Goal: Information Seeking & Learning: Learn about a topic

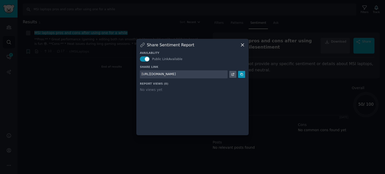
click at [244, 46] on icon at bounding box center [242, 44] width 5 height 5
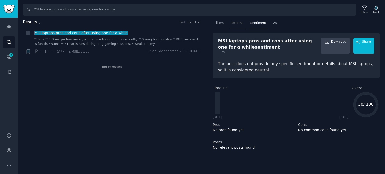
click at [236, 23] on span "Patterns" at bounding box center [236, 23] width 13 height 5
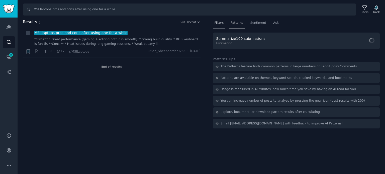
click at [219, 24] on span "Filters" at bounding box center [218, 23] width 9 height 5
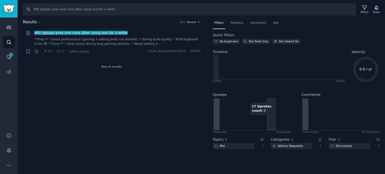
click at [274, 100] on icon at bounding box center [252, 114] width 78 height 32
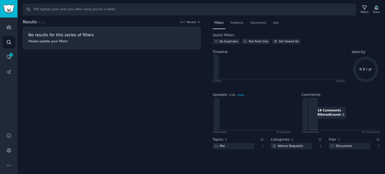
click at [313, 104] on icon at bounding box center [340, 114] width 78 height 32
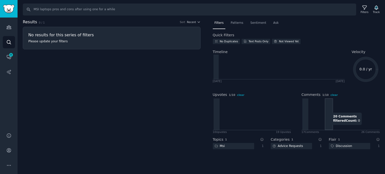
click at [332, 110] on icon at bounding box center [340, 114] width 78 height 32
click at [349, 111] on icon at bounding box center [340, 114] width 78 height 32
click at [324, 95] on span "2 / 10" at bounding box center [325, 94] width 7 height 3
click at [323, 104] on icon at bounding box center [340, 114] width 78 height 32
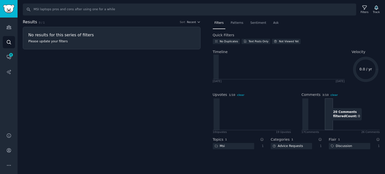
click at [328, 105] on icon at bounding box center [340, 114] width 78 height 32
click at [337, 105] on icon at bounding box center [340, 114] width 78 height 32
click at [251, 41] on div "Text Posts Only" at bounding box center [258, 42] width 20 height 4
click at [254, 21] on span "Sentiment" at bounding box center [258, 23] width 16 height 5
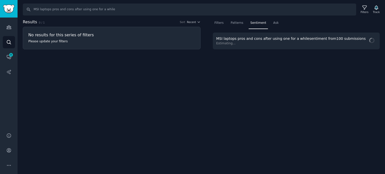
click at [253, 43] on span "Estimating..." at bounding box center [291, 43] width 151 height 5
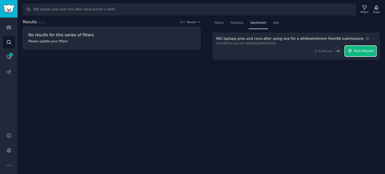
click at [364, 52] on span "Run Report" at bounding box center [364, 50] width 20 height 5
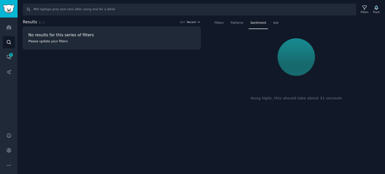
click at [196, 21] on span "Recent" at bounding box center [191, 22] width 9 height 4
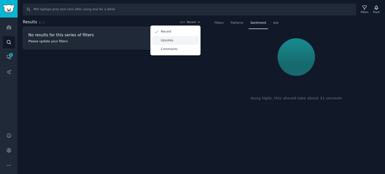
click at [182, 40] on div "Upvotes" at bounding box center [175, 40] width 47 height 9
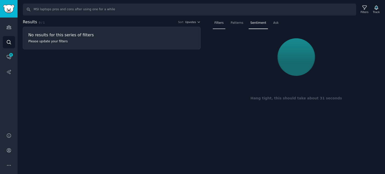
click at [221, 24] on span "Filters" at bounding box center [218, 23] width 9 height 5
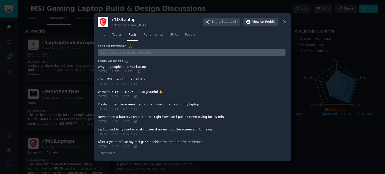
click at [133, 53] on input "text" at bounding box center [192, 52] width 188 height 7
paste input "Shoutout to MSI Flash BIOS button 🙏"
type input "Shoutout to MSI Flash BIOS button 🙏"
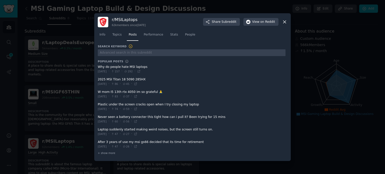
click at [285, 22] on icon at bounding box center [284, 21] width 5 height 5
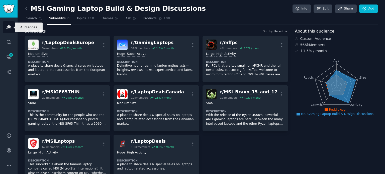
click at [9, 28] on icon "Sidebar" at bounding box center [8, 27] width 5 height 5
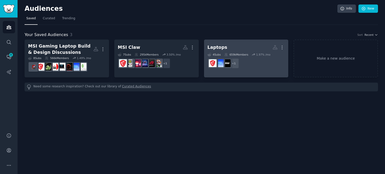
click at [236, 54] on div "659k Members" at bounding box center [236, 55] width 24 height 4
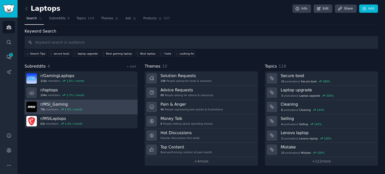
click at [61, 109] on span "1.8 % / month" at bounding box center [71, 110] width 22 height 4
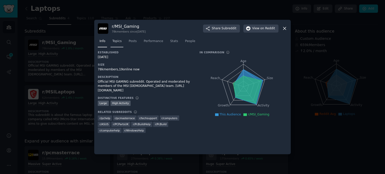
click at [122, 43] on link "Topics" at bounding box center [116, 42] width 13 height 10
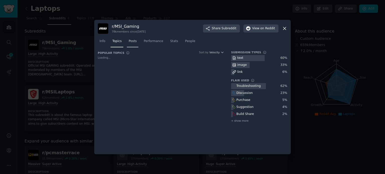
click at [129, 43] on span "Posts" at bounding box center [132, 41] width 8 height 5
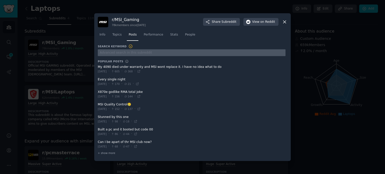
click at [119, 51] on input "text" at bounding box center [192, 52] width 188 height 7
paste input "Shoutout to MSI Flash BIOS button 🙏"
type input "Shoutout to MSI Flash BIOS button 🙏"
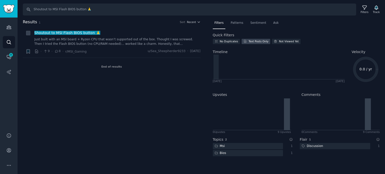
click at [250, 42] on div "Text Posts Only" at bounding box center [258, 42] width 20 height 4
click at [193, 22] on span "Recent" at bounding box center [191, 22] width 9 height 4
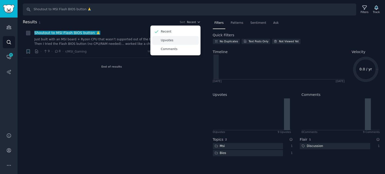
click at [177, 41] on div "Upvotes" at bounding box center [175, 40] width 47 height 9
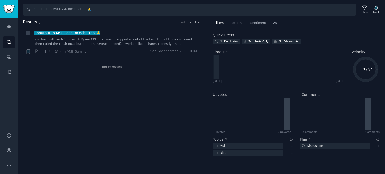
click at [197, 23] on icon "button" at bounding box center [199, 22] width 4 height 4
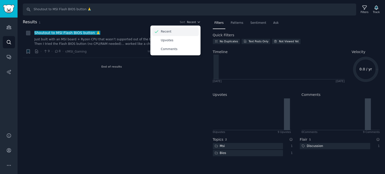
click at [180, 34] on div "Recent" at bounding box center [175, 31] width 47 height 9
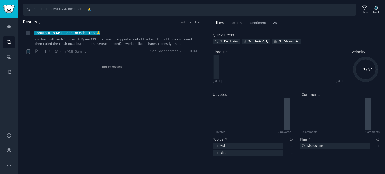
click at [232, 25] on div "Patterns" at bounding box center [237, 24] width 16 height 10
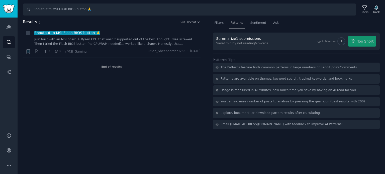
click at [358, 45] on div "AI Minutes: 1 Too Short" at bounding box center [346, 41] width 59 height 11
click at [358, 44] on div "AI Minutes: 1 Too Short" at bounding box center [346, 41] width 59 height 11
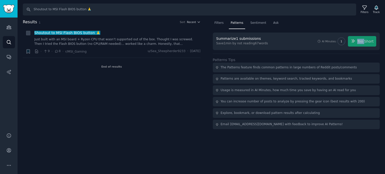
click at [358, 44] on div "AI Minutes: 1 Too Short" at bounding box center [346, 41] width 59 height 11
click at [354, 43] on div "AI Minutes: 1 Too Short" at bounding box center [346, 41] width 59 height 11
click at [257, 23] on span "Sentiment" at bounding box center [258, 23] width 16 height 5
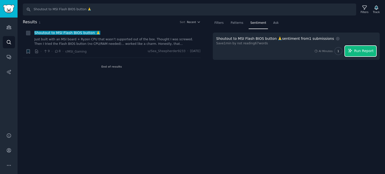
click at [365, 49] on span "Run Report" at bounding box center [364, 50] width 20 height 5
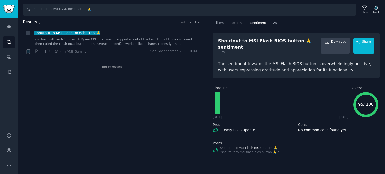
click at [235, 23] on span "Patterns" at bounding box center [236, 23] width 13 height 5
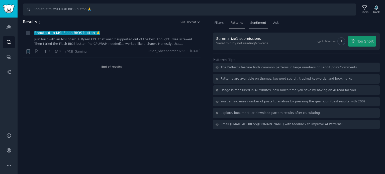
click at [254, 25] on div "Sentiment" at bounding box center [257, 24] width 19 height 10
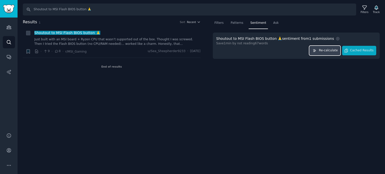
click at [323, 47] on button "Re-calculate" at bounding box center [324, 51] width 31 height 10
